Goal: Check status

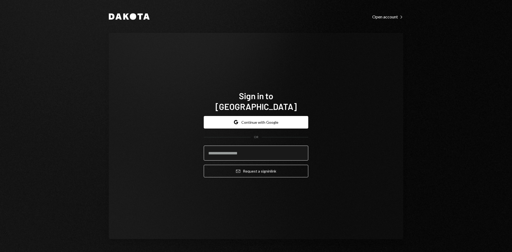
click at [252, 150] on input "email" at bounding box center [256, 153] width 105 height 15
click at [0, 252] on com-1password-button at bounding box center [0, 252] width 0 height 0
type input "**********"
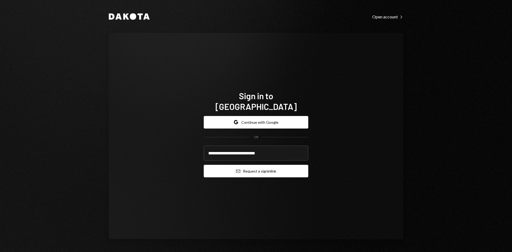
click at [239, 169] on icon "Email" at bounding box center [238, 171] width 4 height 4
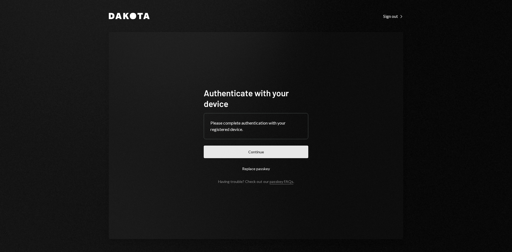
click at [253, 152] on button "Continue" at bounding box center [256, 152] width 105 height 13
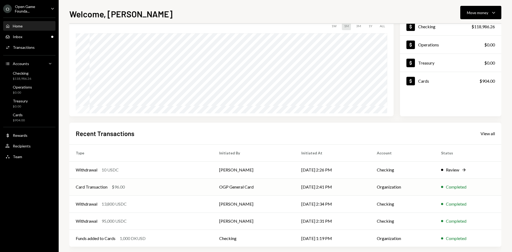
scroll to position [44, 0]
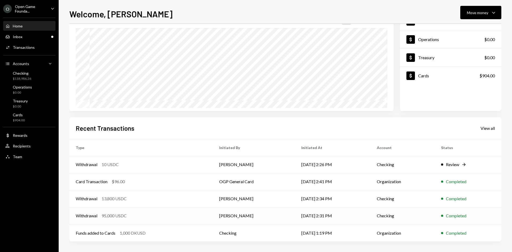
click at [172, 215] on div "Withdrawal 95,000 USDC" at bounding box center [141, 215] width 131 height 6
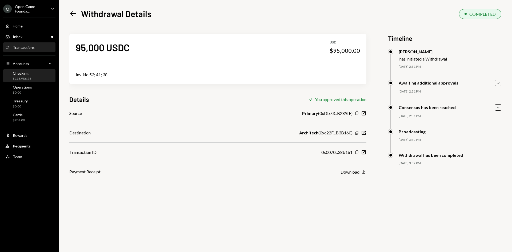
click at [30, 75] on div "Checking $118,986.26" at bounding box center [22, 76] width 18 height 10
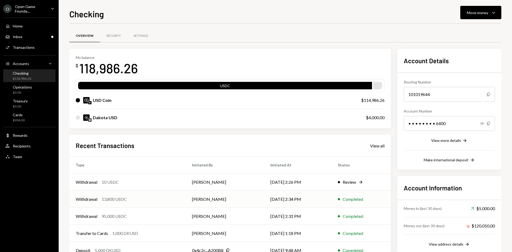
click at [159, 199] on div "Withdrawal 13,800 USDC" at bounding box center [127, 199] width 103 height 6
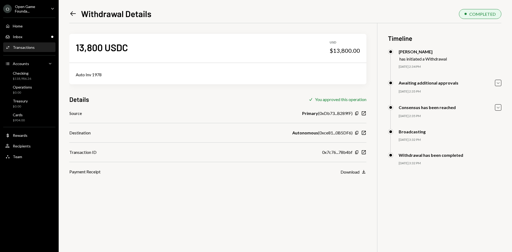
click at [74, 13] on icon "Left Arrow" at bounding box center [72, 13] width 7 height 7
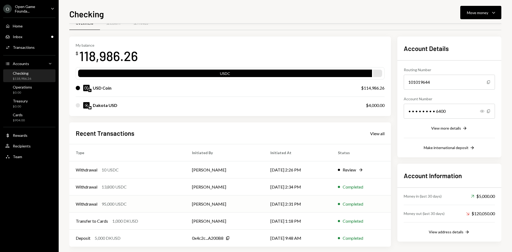
scroll to position [18, 0]
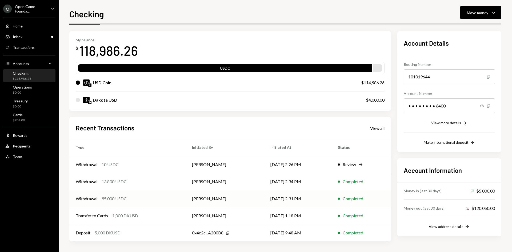
click at [122, 198] on div "95,000 USDC" at bounding box center [114, 198] width 25 height 6
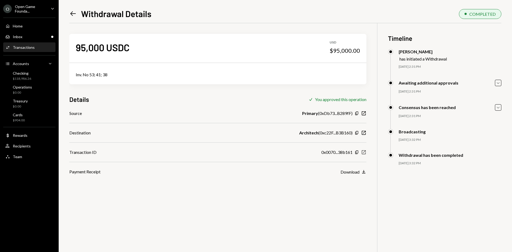
click at [363, 153] on icon "New Window" at bounding box center [363, 152] width 5 height 5
